Goal: Find specific page/section: Find specific page/section

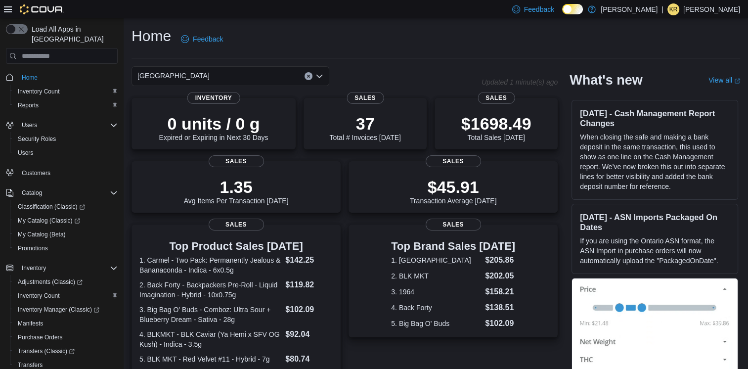
click at [226, 76] on div "[GEOGRAPHIC_DATA]" at bounding box center [231, 76] width 198 height 20
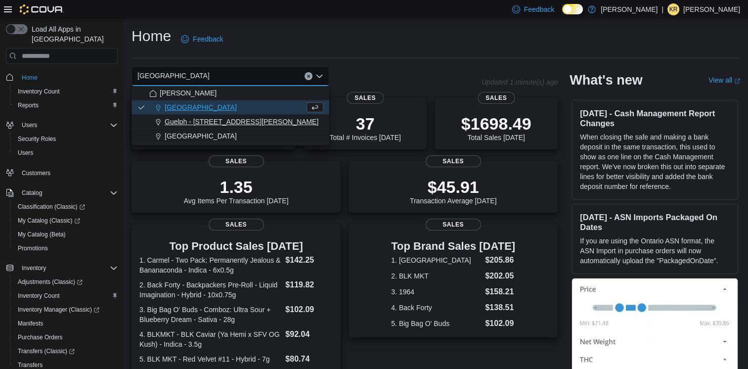
click at [217, 122] on span "Guelph - 86 Gordon St. Unit C" at bounding box center [242, 122] width 154 height 10
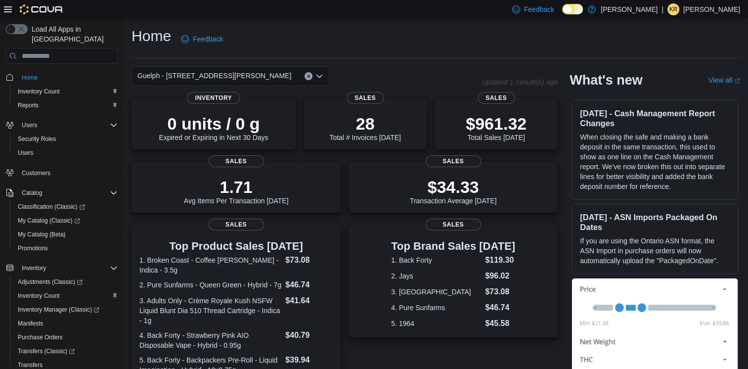
click at [256, 74] on div "Guelph - 86 Gordon St. Unit C Combo box. Selected. Guelph - 86 Gordon St. Unit …" at bounding box center [231, 76] width 198 height 20
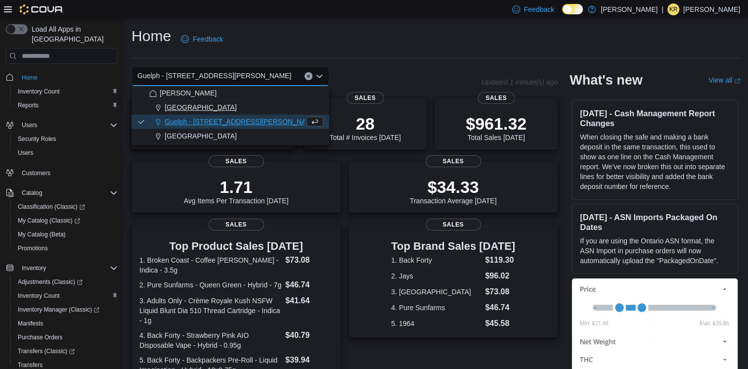
click at [218, 103] on div "Cambridge" at bounding box center [236, 107] width 174 height 10
